Goal: Task Accomplishment & Management: Complete application form

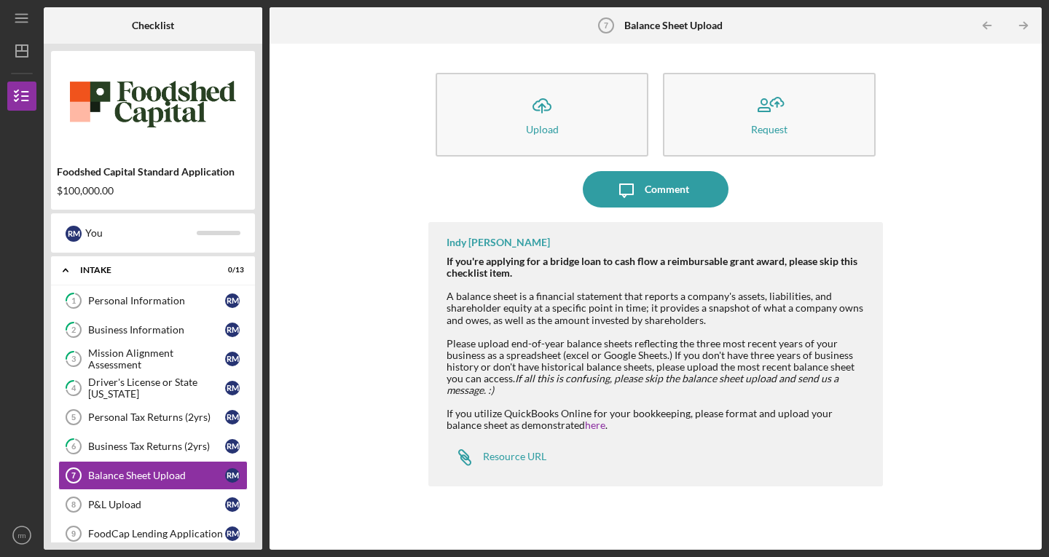
scroll to position [135, 0]
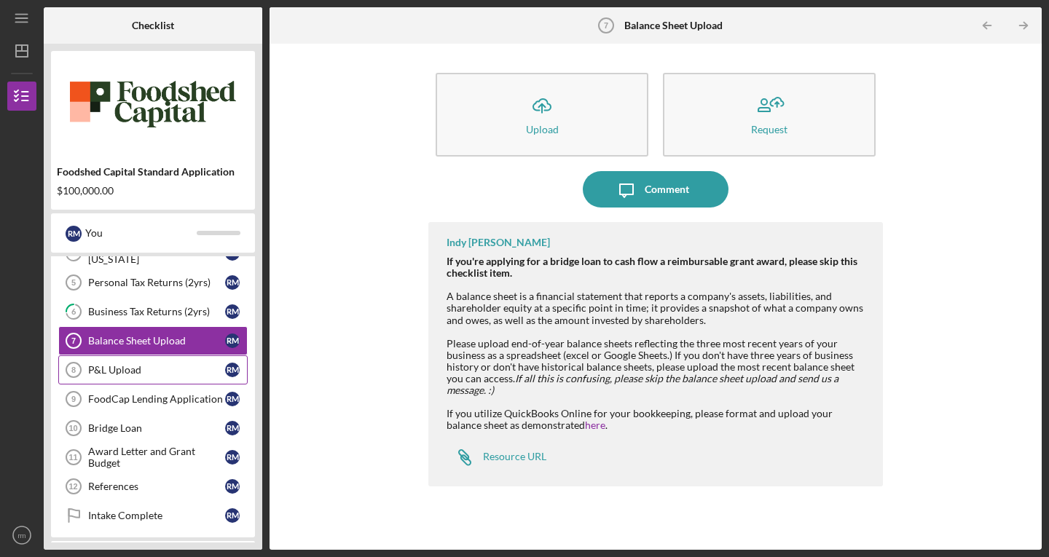
click at [139, 375] on div "P&L Upload" at bounding box center [156, 370] width 137 height 12
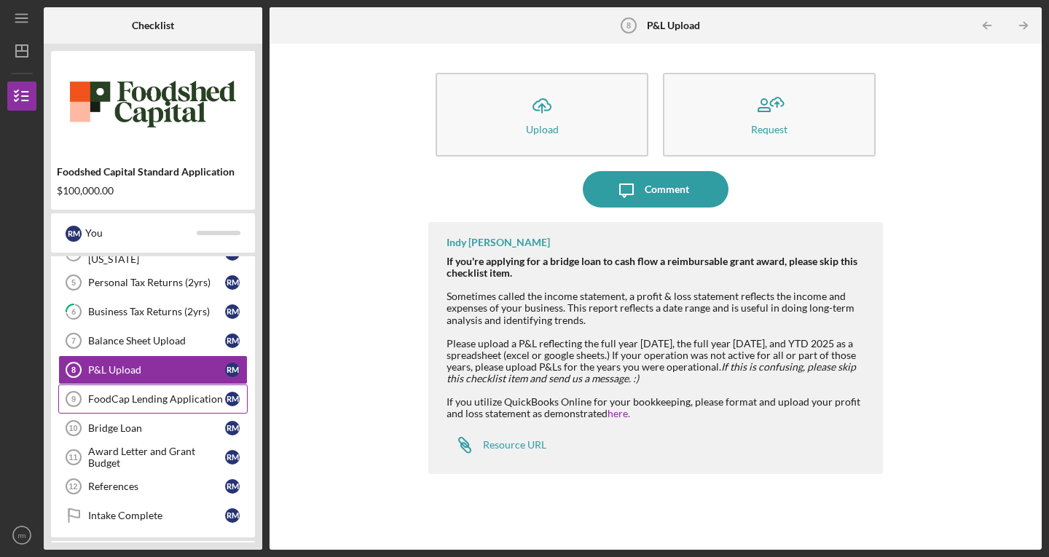
click at [139, 407] on link "FoodCap Lending Application 9 FoodCap Lending Application r m" at bounding box center [152, 399] width 189 height 29
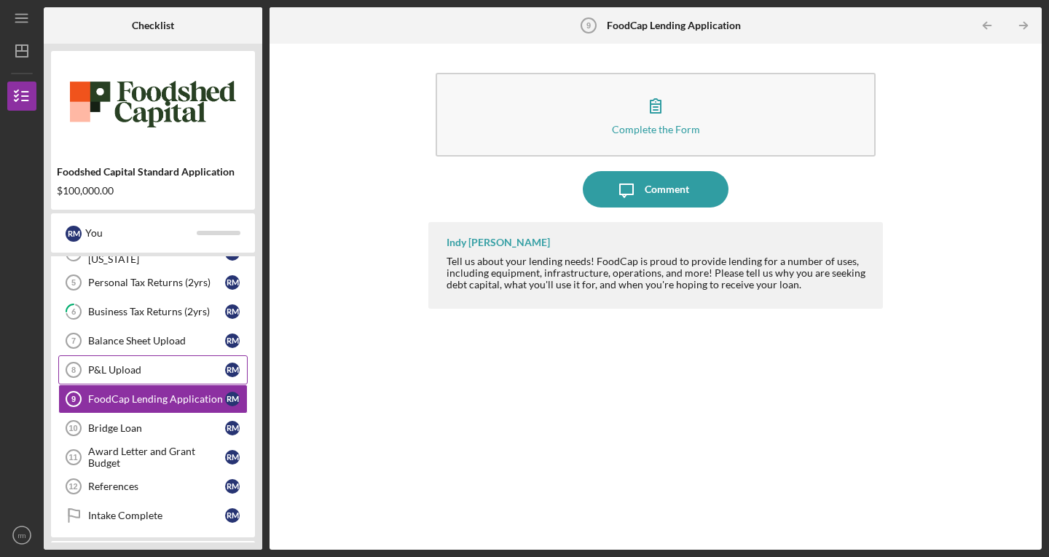
click at [138, 370] on div "P&L Upload" at bounding box center [156, 370] width 137 height 12
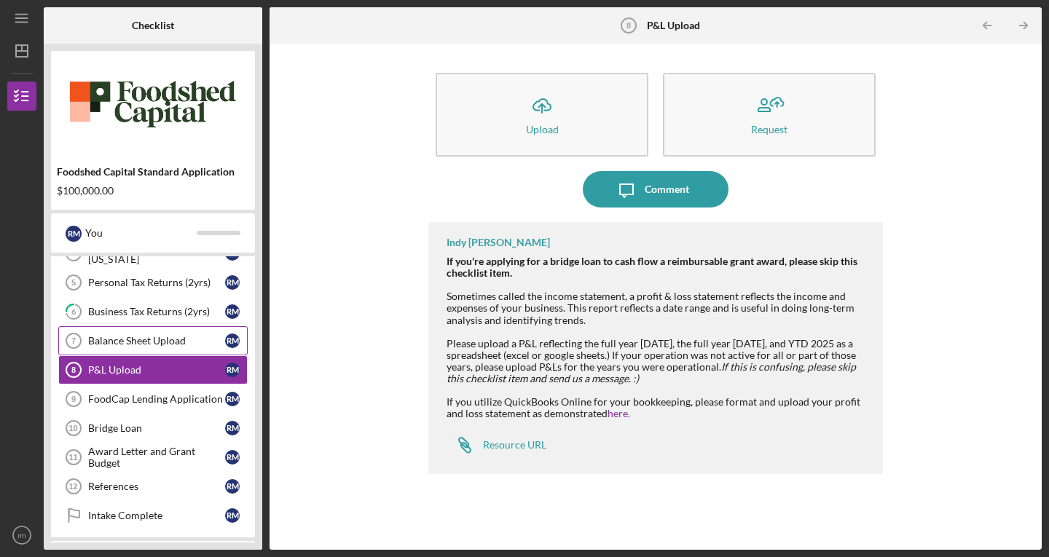
click at [152, 346] on div "Balance Sheet Upload" at bounding box center [156, 341] width 137 height 12
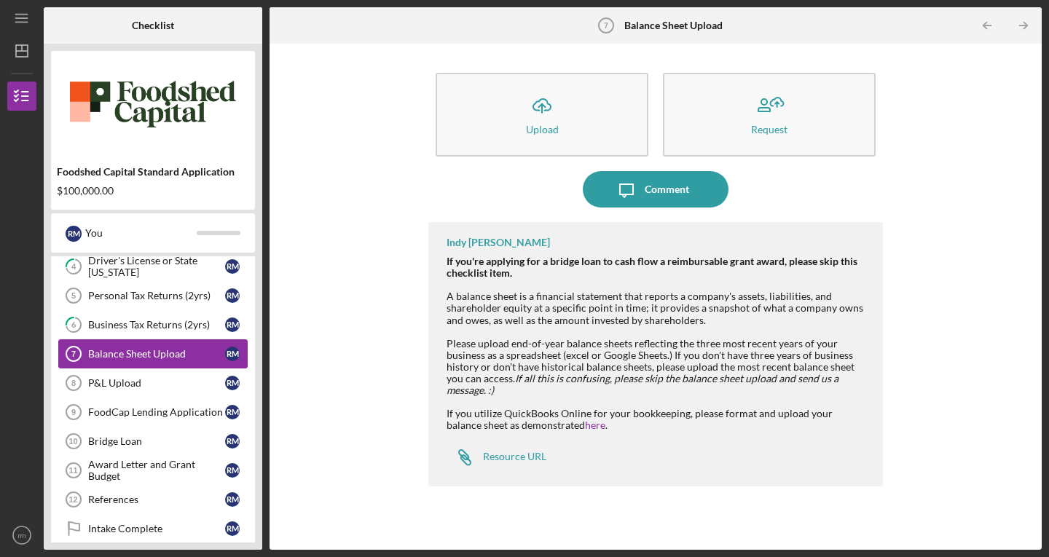
scroll to position [121, 0]
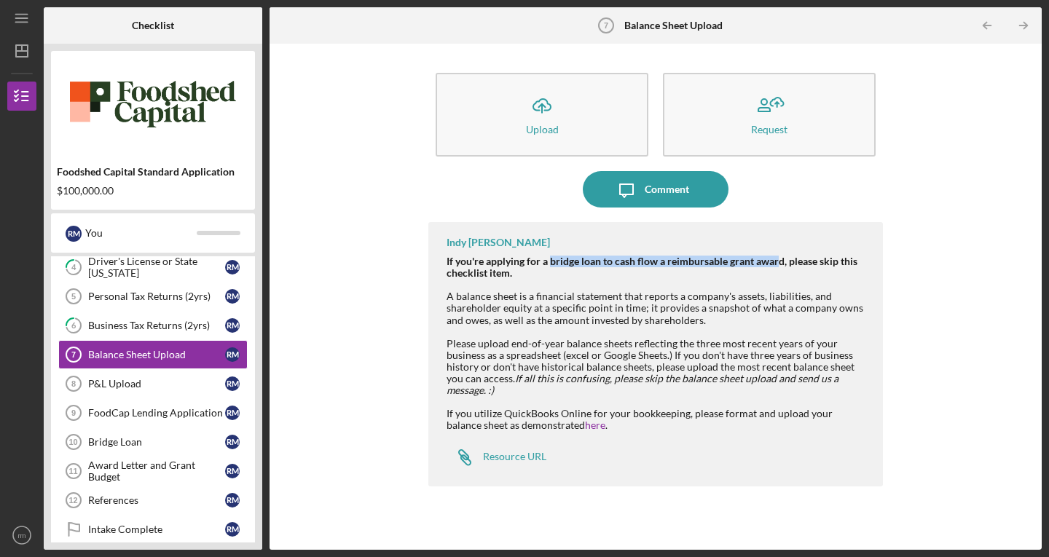
drag, startPoint x: 550, startPoint y: 260, endPoint x: 777, endPoint y: 259, distance: 227.3
click at [777, 259] on strong "If you're applying for a bridge loan to cash flow a reimbursable grant award, p…" at bounding box center [652, 267] width 411 height 24
click at [785, 263] on strong "If you're applying for a bridge loan to cash flow a reimbursable grant award, p…" at bounding box center [652, 267] width 411 height 24
copy strong "bridge loan to cash flow a reimbursable grant award"
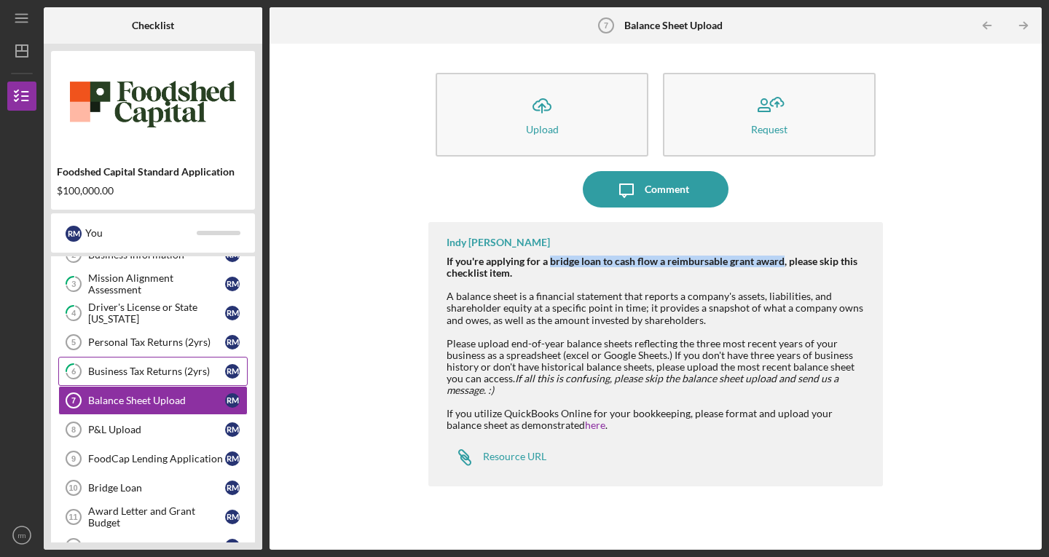
scroll to position [74, 0]
click at [147, 367] on div "Business Tax Returns (2yrs)" at bounding box center [156, 373] width 137 height 12
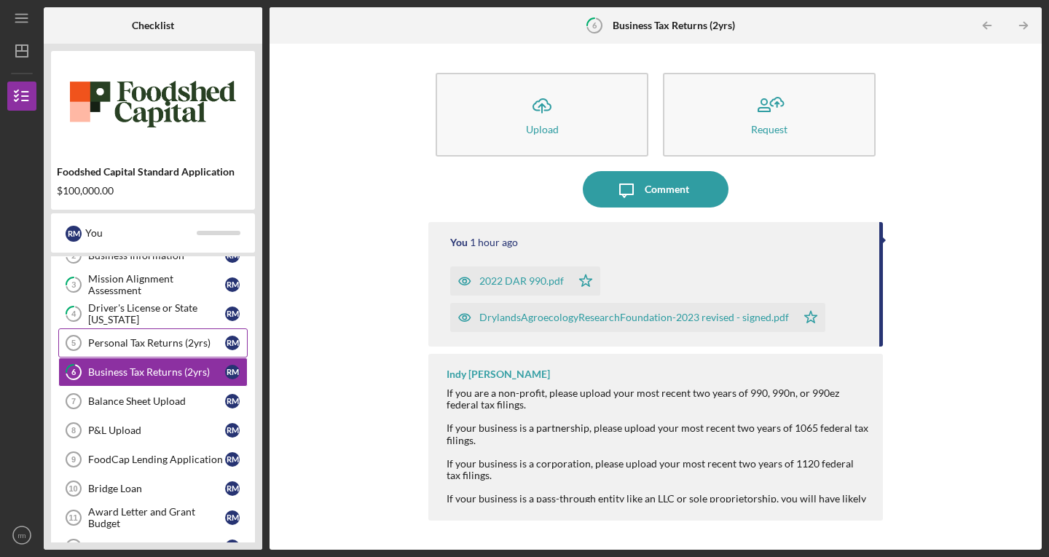
click at [148, 350] on link "Personal Tax Returns (2yrs) 5 Personal Tax Returns (2yrs) r m" at bounding box center [152, 343] width 189 height 29
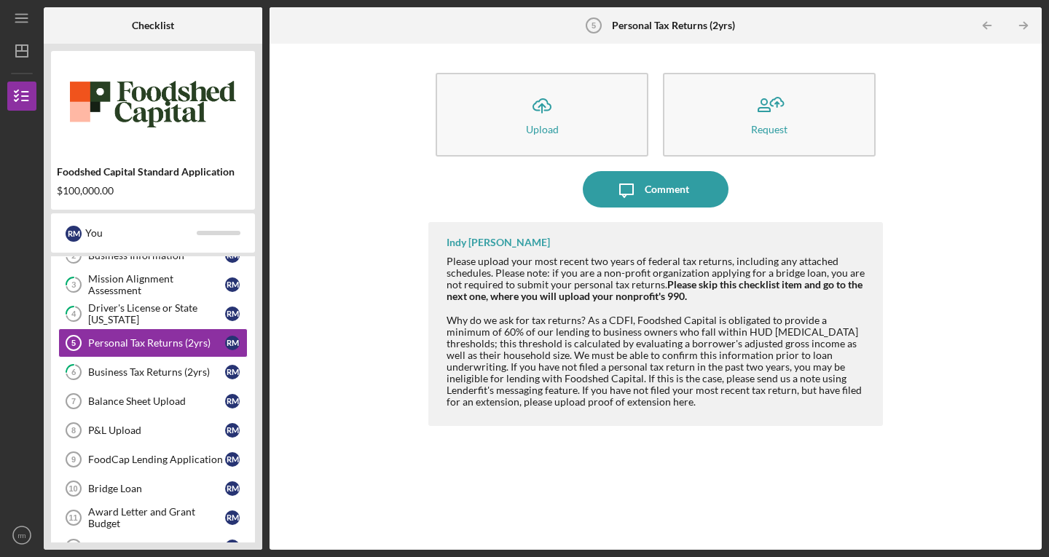
click at [484, 305] on div at bounding box center [658, 308] width 422 height 12
click at [482, 292] on strong "Please skip this checklist item and go to the next one, where you will upload y…" at bounding box center [655, 290] width 416 height 24
click at [120, 397] on div "Balance Sheet Upload" at bounding box center [156, 402] width 137 height 12
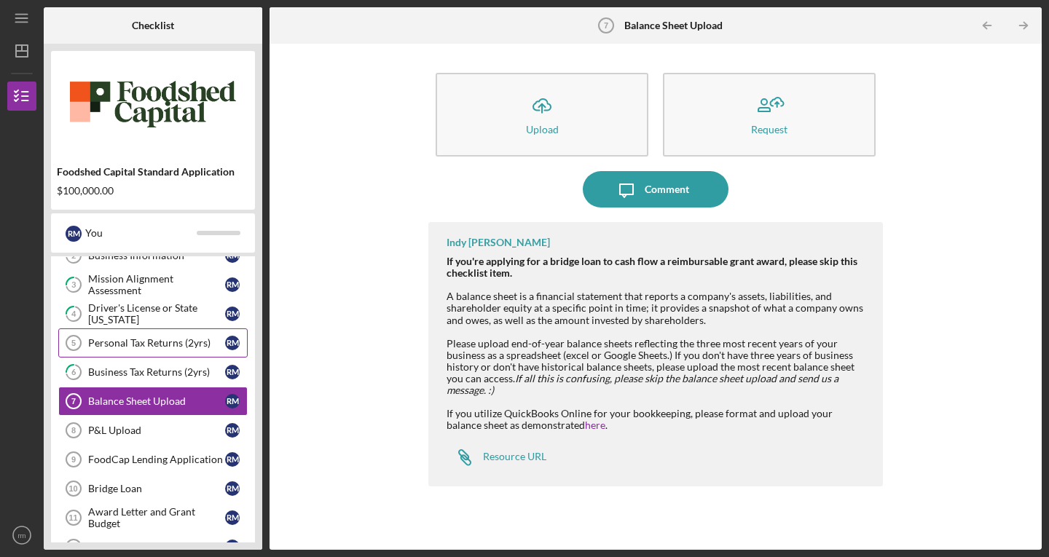
click at [130, 345] on div "Personal Tax Returns (2yrs)" at bounding box center [156, 343] width 137 height 12
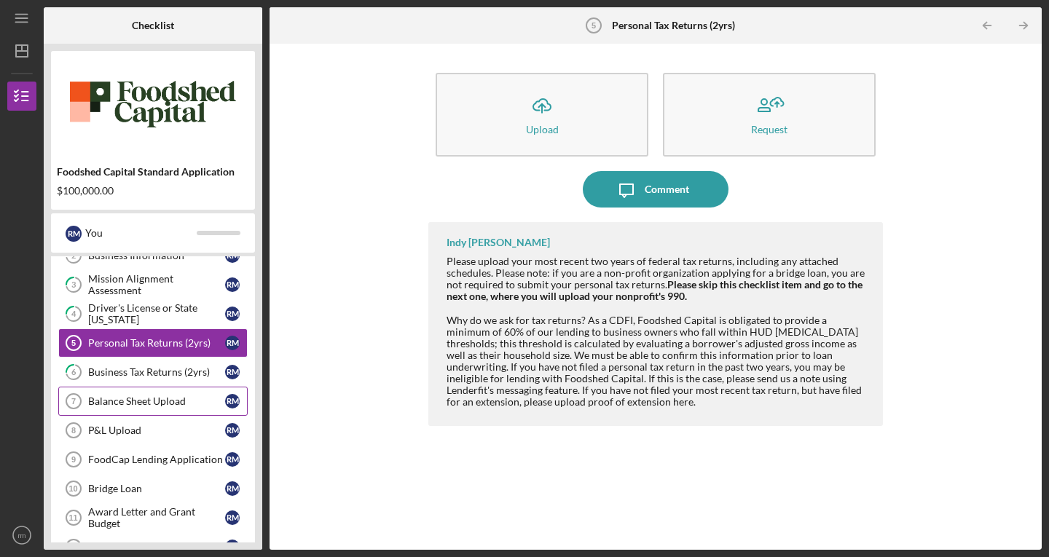
click at [119, 391] on link "Balance Sheet Upload 7 Balance Sheet Upload r m" at bounding box center [152, 401] width 189 height 29
